Goal: Task Accomplishment & Management: Use online tool/utility

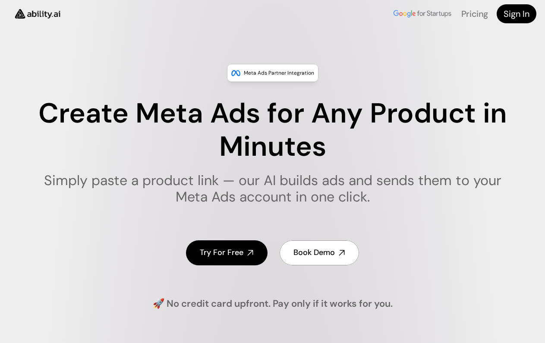
click at [239, 270] on div "Try For Free Try For Free Try For Free Book Demo Book Demo Book Demo" at bounding box center [272, 253] width 491 height 58
click at [223, 252] on h4 "Try For Free" at bounding box center [222, 252] width 44 height 11
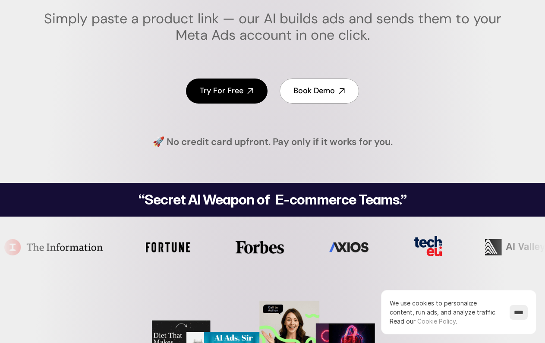
scroll to position [129, 0]
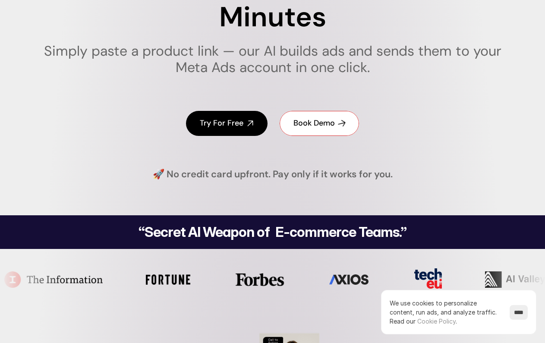
click at [314, 115] on link "Book Demo" at bounding box center [319, 123] width 79 height 25
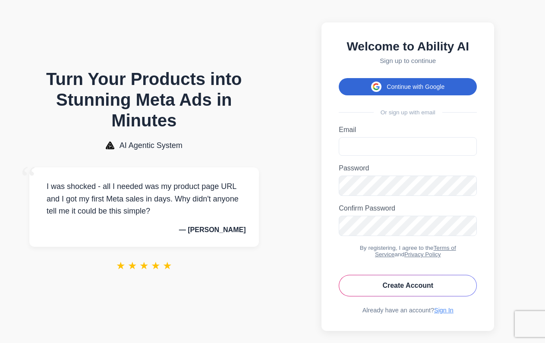
click at [408, 88] on button "Continue with Google" at bounding box center [408, 86] width 138 height 17
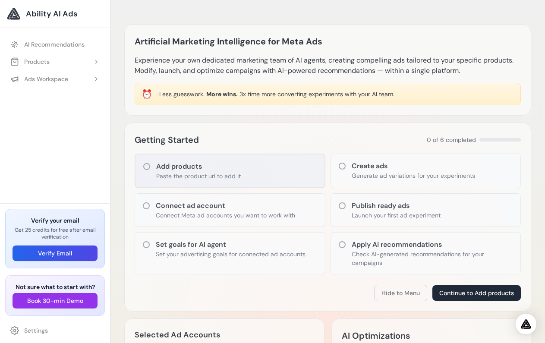
click at [180, 172] on p "Paste the product url to add it" at bounding box center [198, 176] width 85 height 9
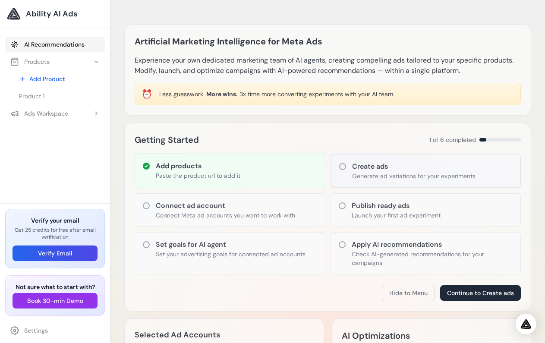
click at [40, 41] on link "AI Recommendations" at bounding box center [55, 45] width 100 height 16
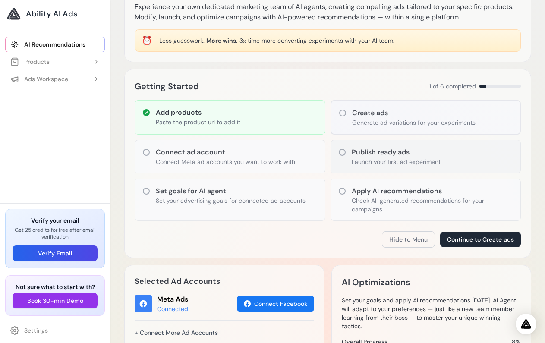
scroll to position [129, 0]
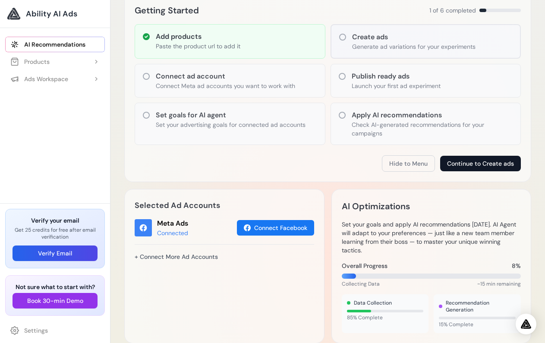
click at [486, 162] on button "Continue to Create ads" at bounding box center [480, 164] width 81 height 16
drag, startPoint x: 373, startPoint y: 180, endPoint x: 353, endPoint y: 183, distance: 21.0
